Goal: Task Accomplishment & Management: Use online tool/utility

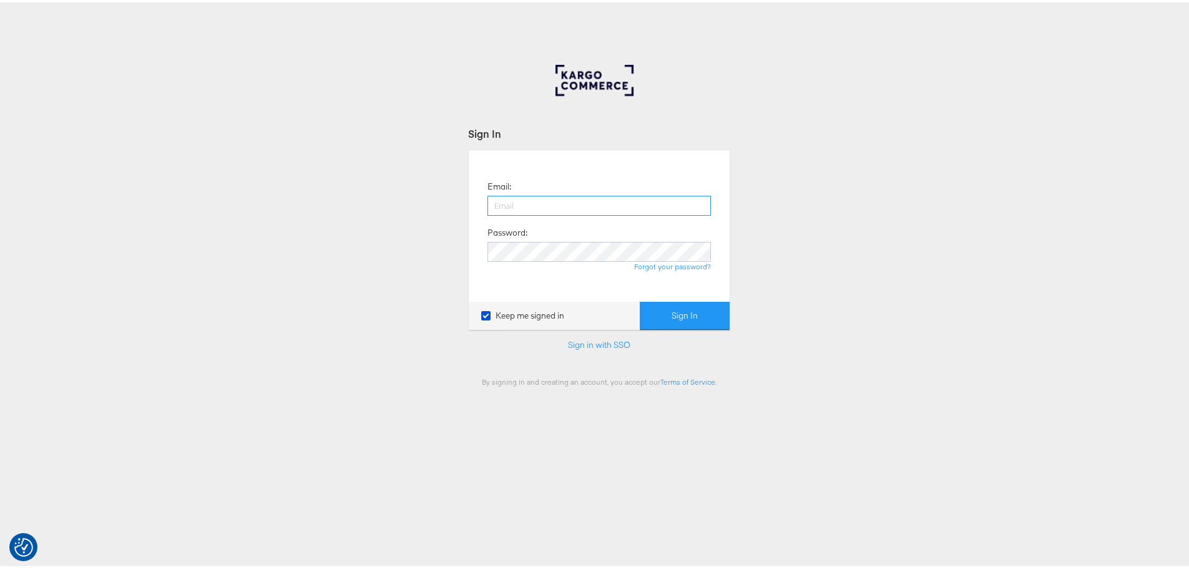
drag, startPoint x: 536, startPoint y: 199, endPoint x: 550, endPoint y: 209, distance: 17.0
click at [536, 199] on input "email" at bounding box center [598, 203] width 223 height 20
type input "maddy.dickinson@jdplc.com"
click at [640, 299] on button "Sign In" at bounding box center [685, 313] width 90 height 28
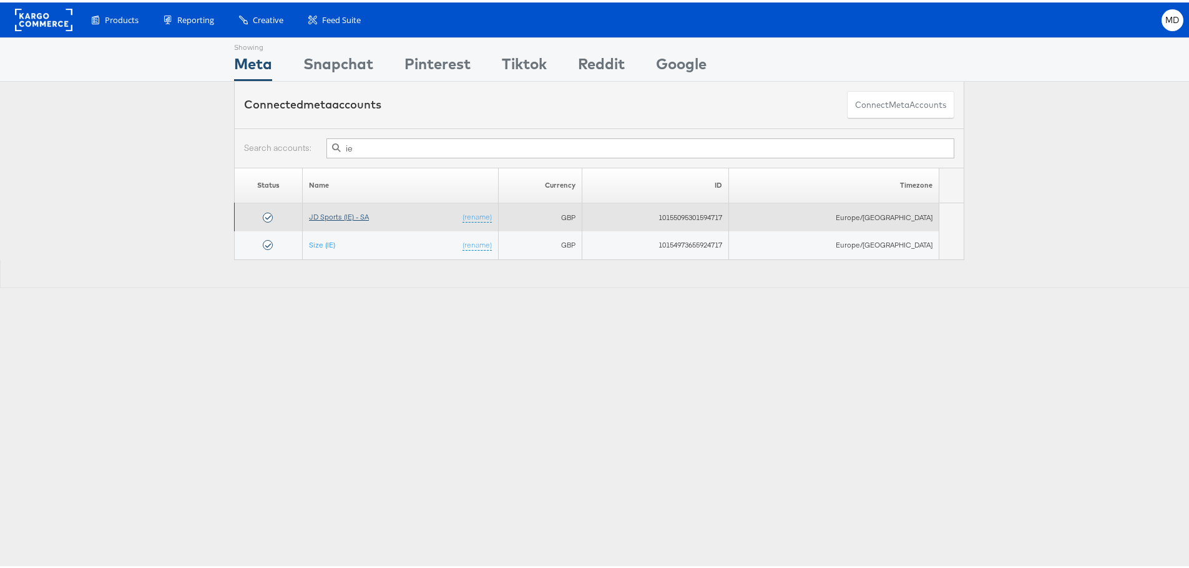
type input "ie"
click at [355, 216] on link "JD Sports (IE) - SA" at bounding box center [339, 214] width 60 height 9
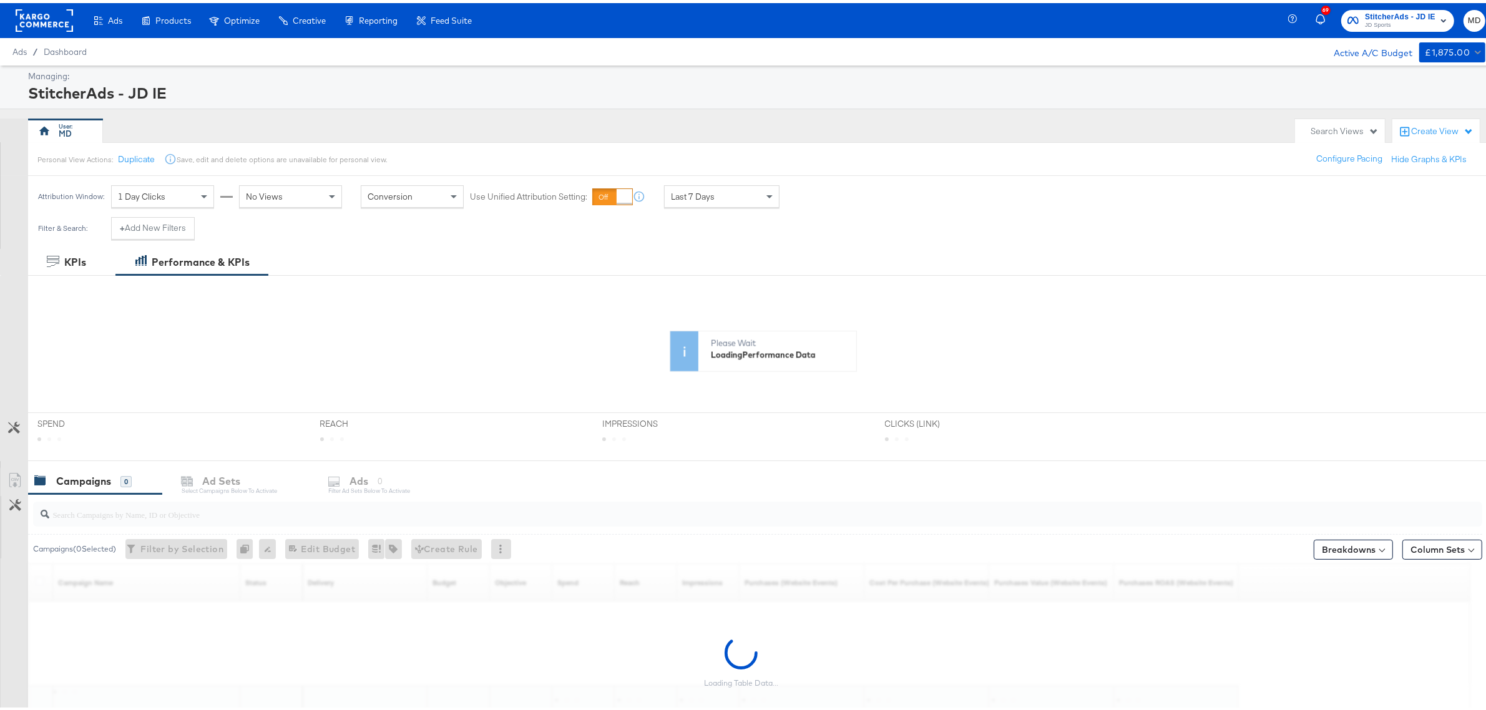
click at [166, 517] on input "search" at bounding box center [697, 506] width 1297 height 24
paste input "120231978850360507"
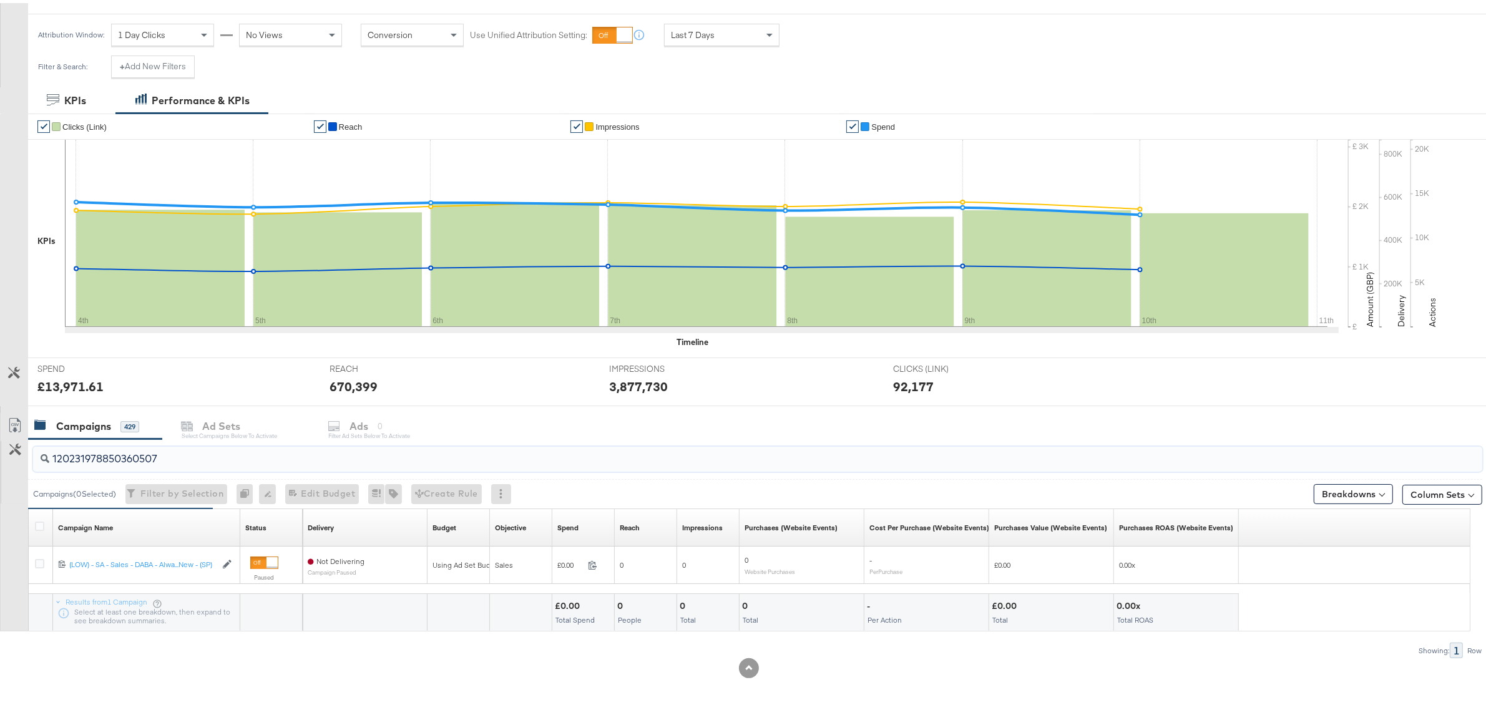
scroll to position [163, 0]
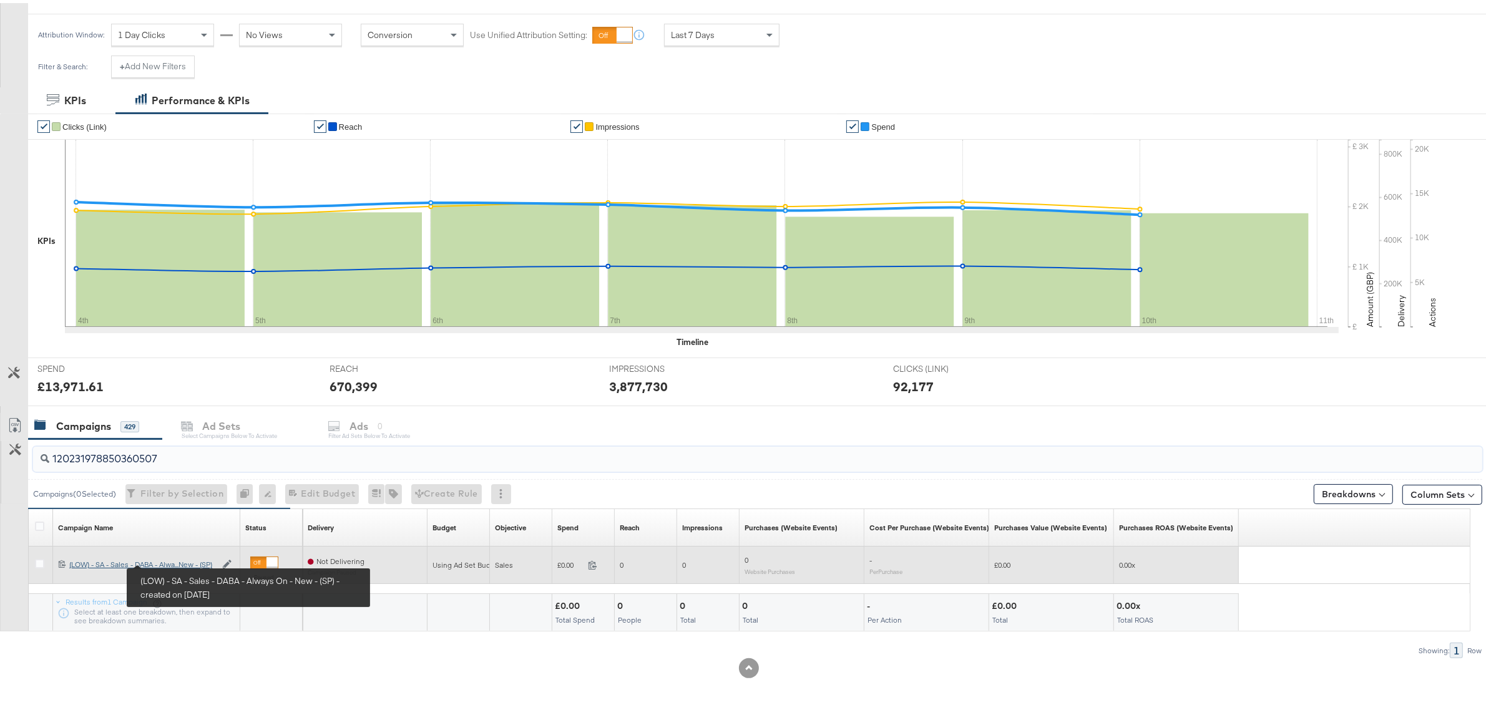
type input "120231978850360507"
click at [173, 560] on div "(LOW) - SA - Sales - DABA - Always On - New - (SP) (LOW) - SA - Sales - DABA - …" at bounding box center [142, 562] width 147 height 10
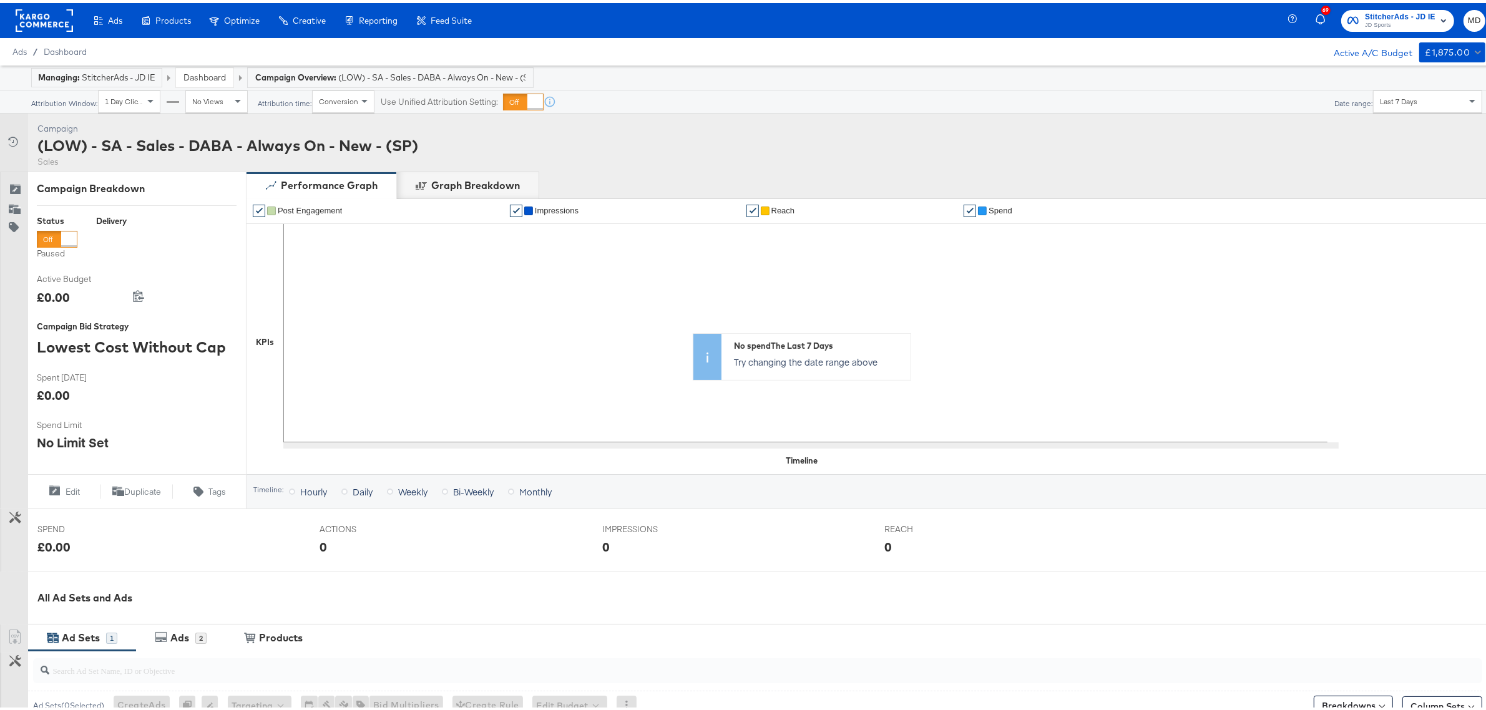
scroll to position [234, 0]
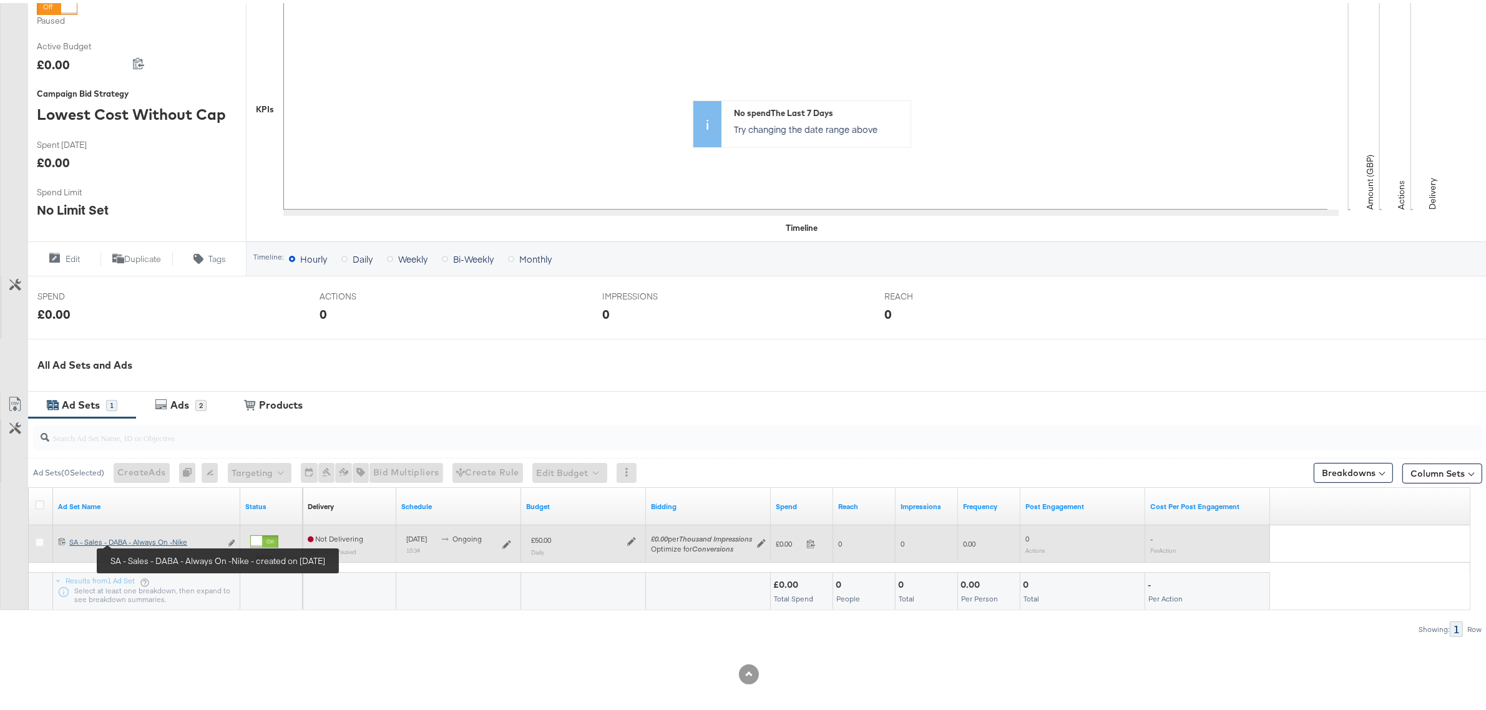
click at [144, 540] on div "SA - Sales - DABA - Always On -Nike SA - Sales - DABA - Always On -Nike" at bounding box center [145, 539] width 152 height 10
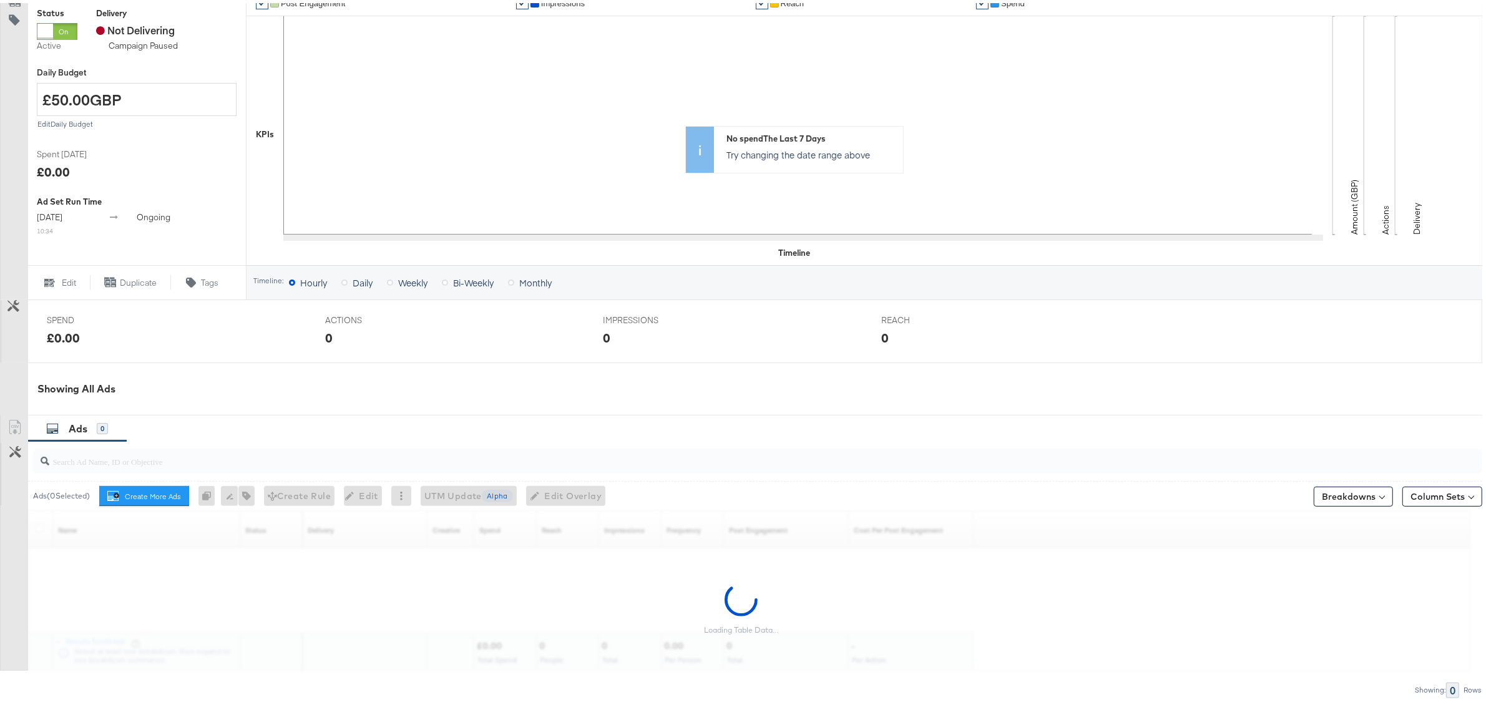
scroll to position [343, 0]
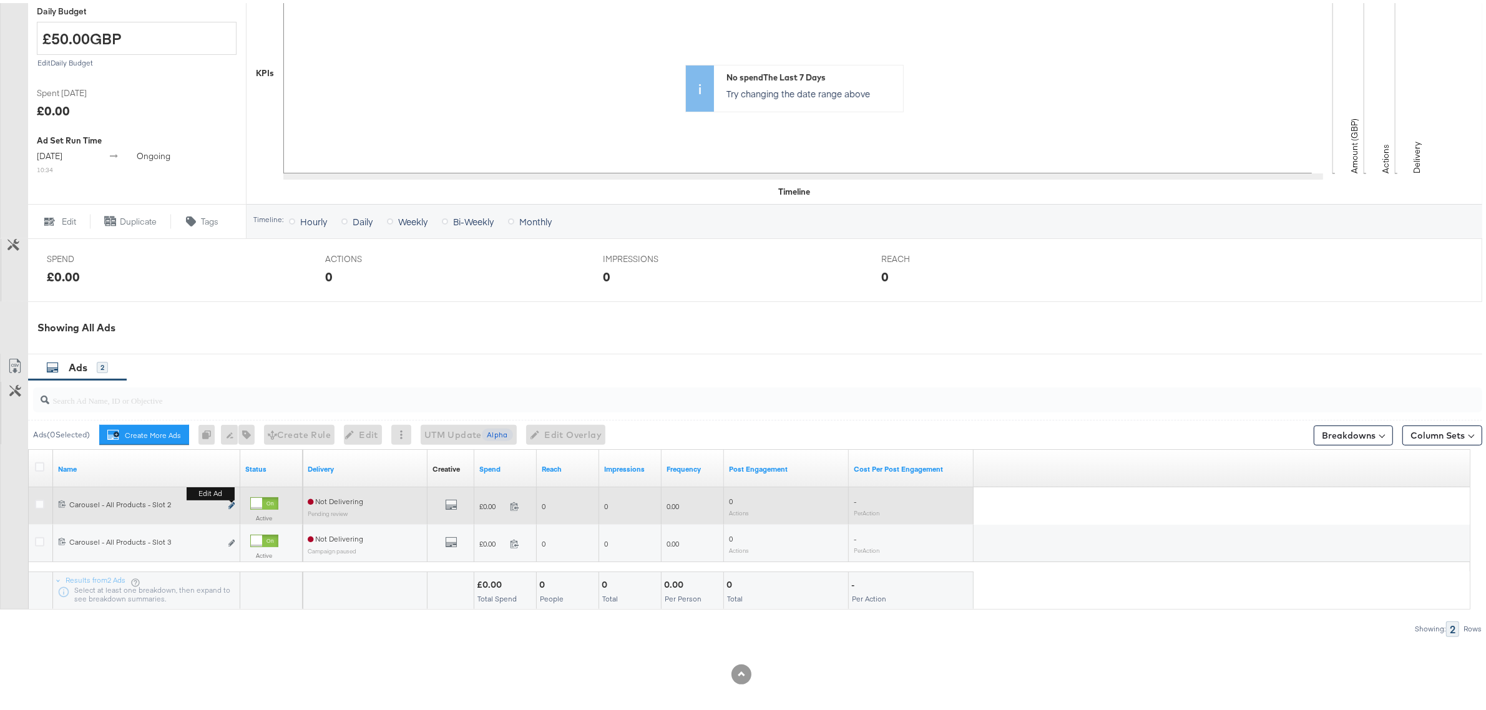
click at [230, 505] on icon "link" at bounding box center [231, 502] width 6 height 7
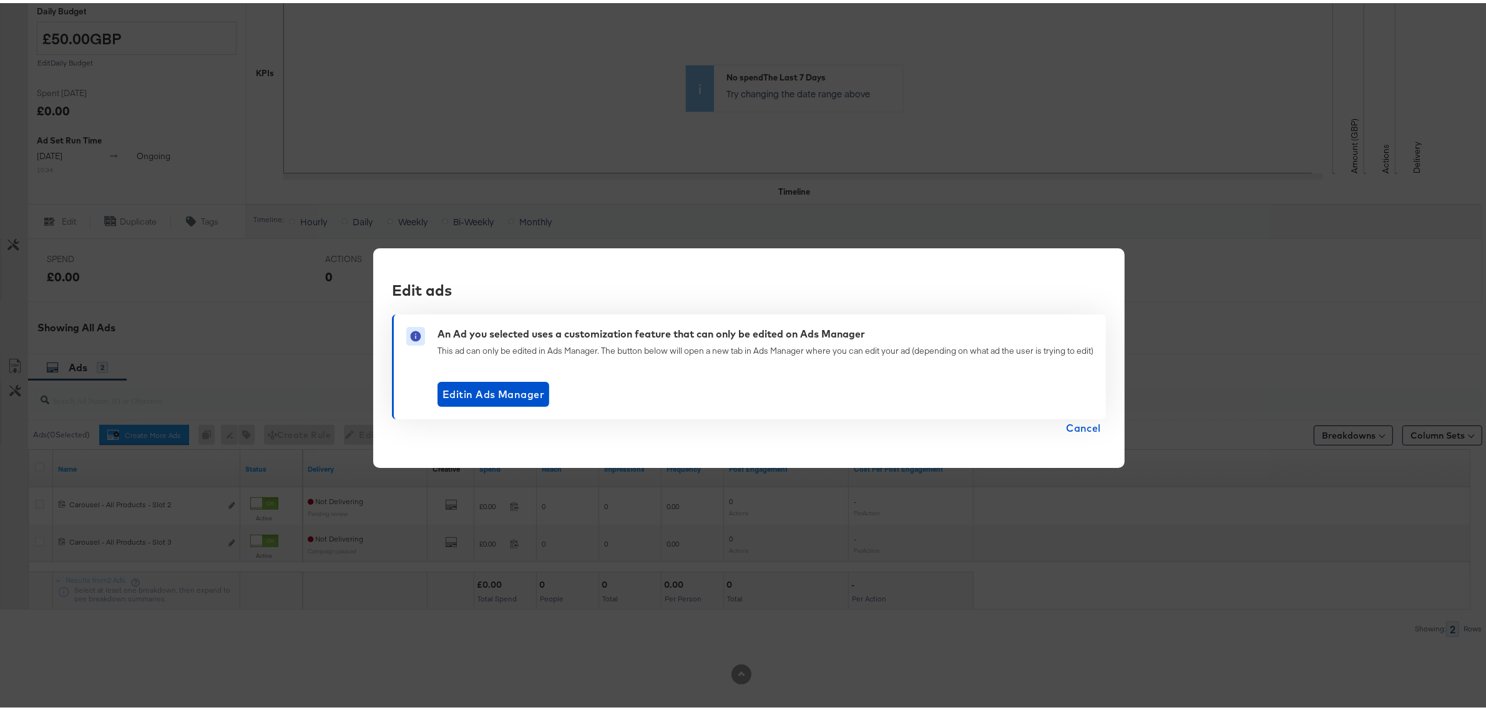
click at [574, 185] on div "Edit ads An Ad you selected uses a customization feature that can only be edite…" at bounding box center [748, 355] width 1497 height 710
click at [1087, 428] on span "Cancel" at bounding box center [1083, 424] width 35 height 17
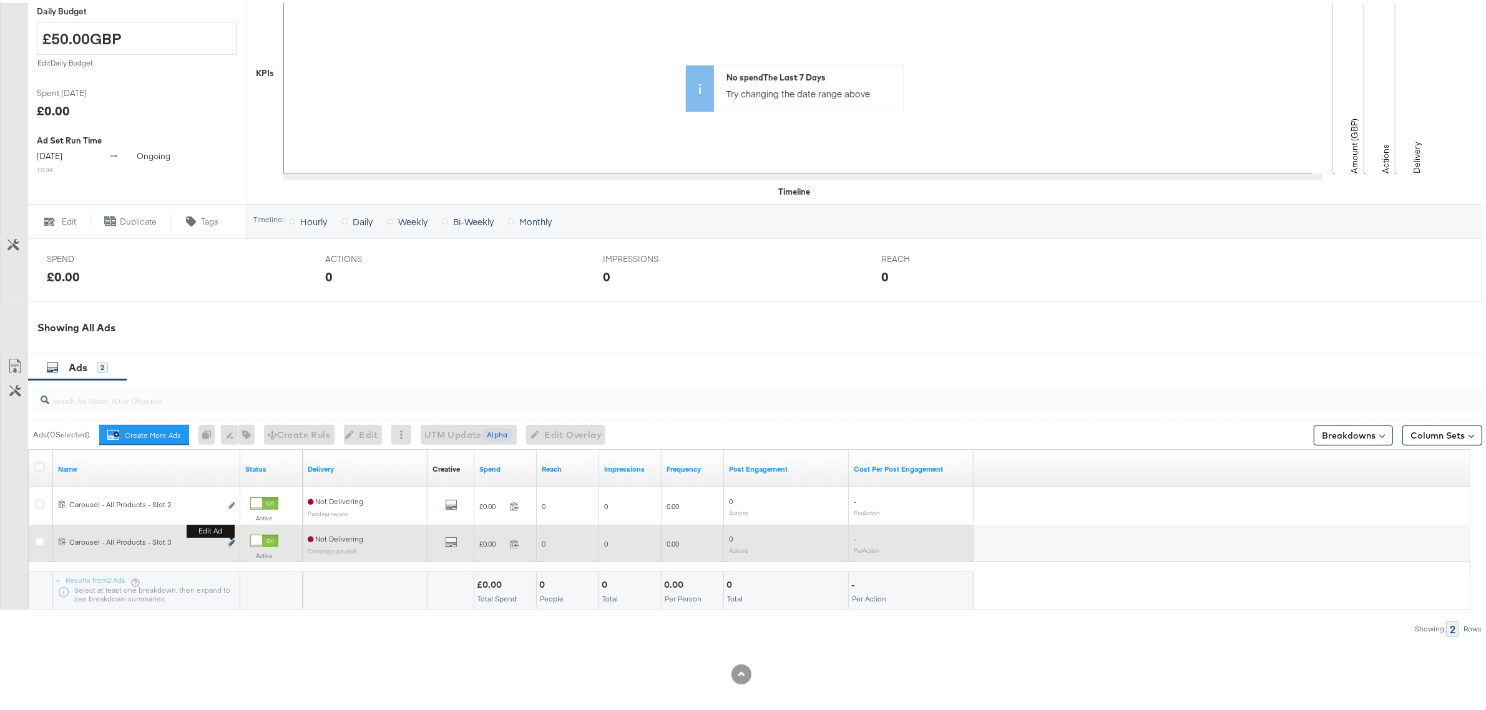
click at [233, 540] on icon "link" at bounding box center [231, 540] width 6 height 7
